Goal: Transaction & Acquisition: Book appointment/travel/reservation

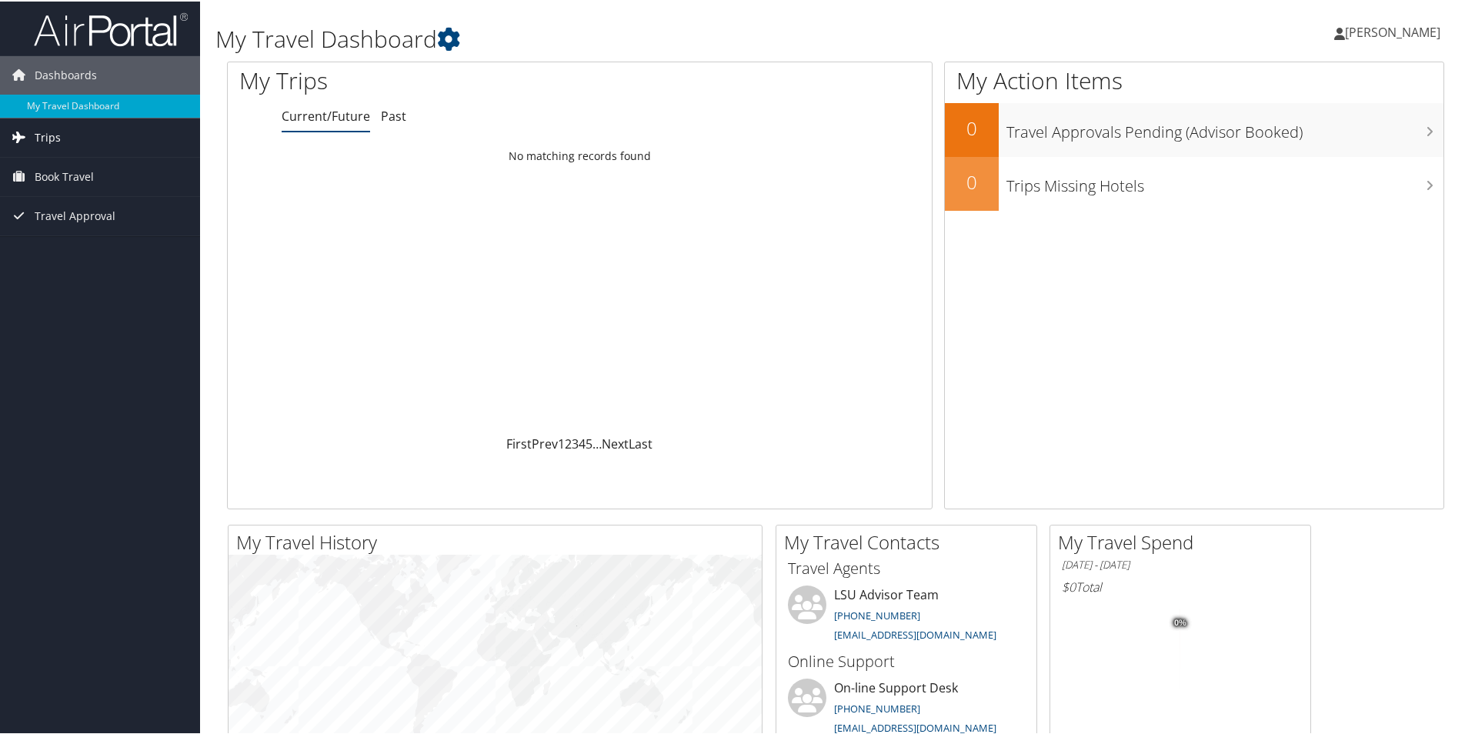
click at [43, 133] on span "Trips" at bounding box center [48, 136] width 26 height 38
click at [66, 235] on span "Book Travel" at bounding box center [64, 244] width 59 height 38
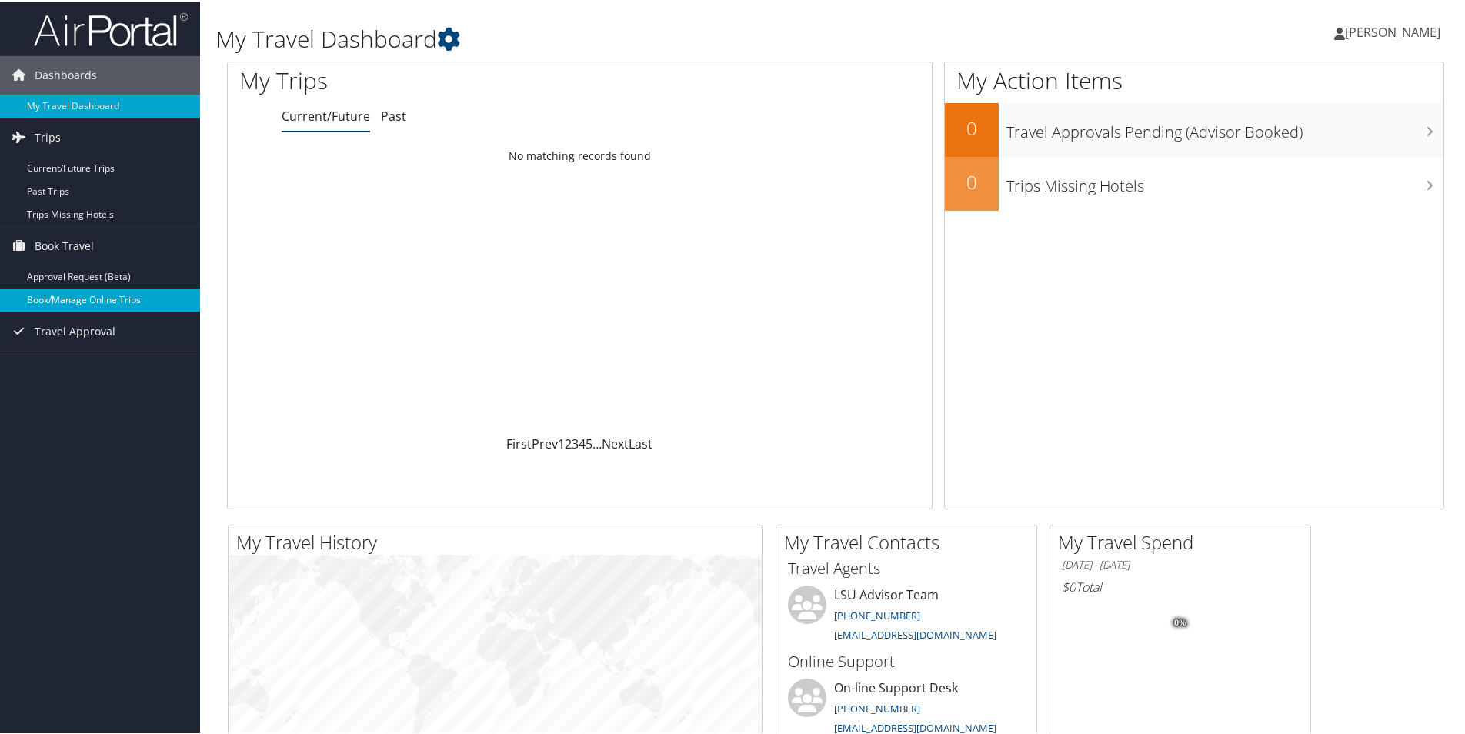
click at [77, 302] on link "Book/Manage Online Trips" at bounding box center [100, 298] width 200 height 23
